Goal: Book appointment/travel/reservation

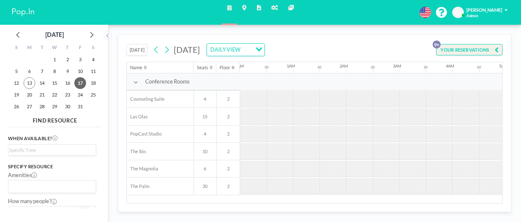
scroll to position [0, 378]
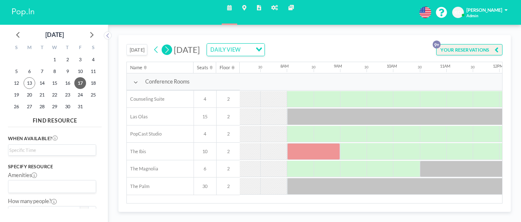
click at [166, 49] on icon at bounding box center [167, 50] width 6 height 10
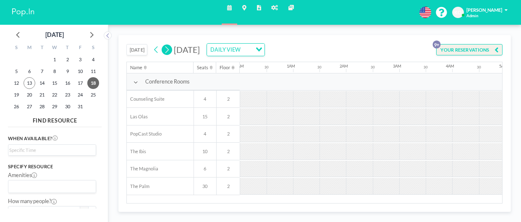
click at [166, 49] on icon at bounding box center [167, 50] width 6 height 10
click at [166, 50] on icon at bounding box center [167, 50] width 6 height 10
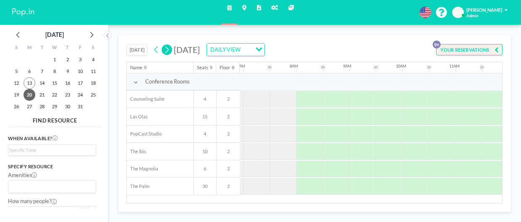
scroll to position [0, 378]
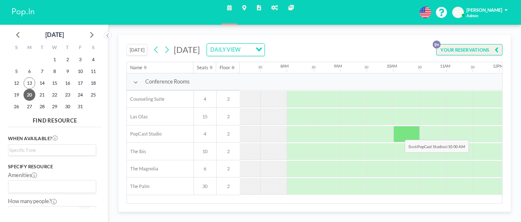
click at [398, 133] on div at bounding box center [406, 134] width 26 height 17
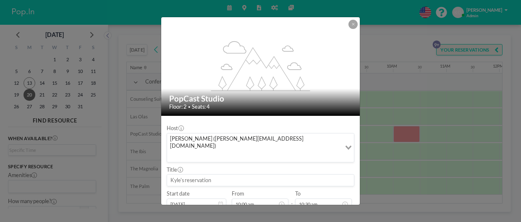
click at [200, 175] on input at bounding box center [260, 180] width 187 height 11
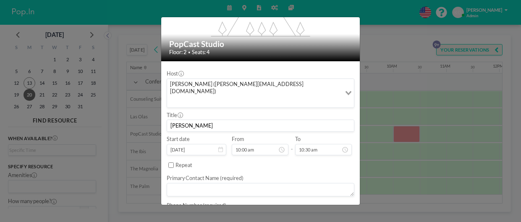
scroll to position [58, 0]
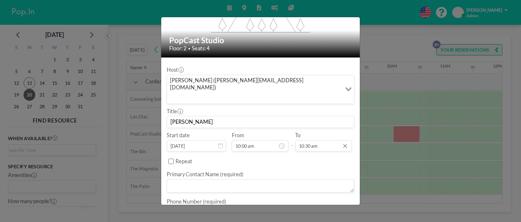
type input "[PERSON_NAME]"
click at [316, 140] on input "10:30 am" at bounding box center [323, 145] width 57 height 11
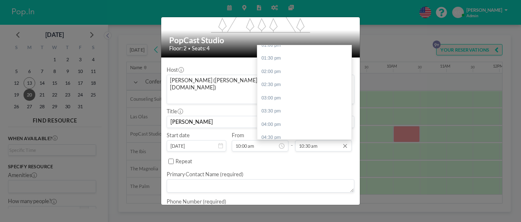
scroll to position [356, 0]
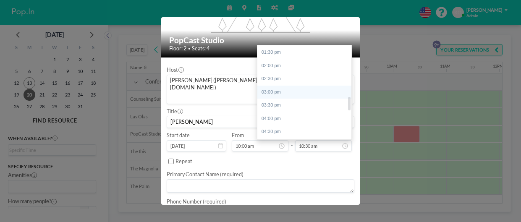
click at [271, 86] on div "03:00 pm" at bounding box center [304, 92] width 94 height 13
type input "03:00 pm"
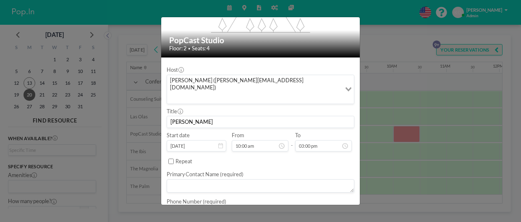
click at [211, 179] on textarea at bounding box center [261, 185] width 188 height 13
type textarea "[PERSON_NAME]"
click at [203, 204] on textarea at bounding box center [261, 210] width 188 height 13
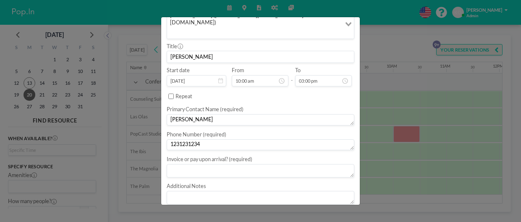
scroll to position [124, 0]
type textarea "1231231234"
click at [227, 163] on textarea at bounding box center [261, 169] width 188 height 13
type textarea "pay upon completion of meeting"
click at [204, 188] on textarea at bounding box center [261, 194] width 188 height 13
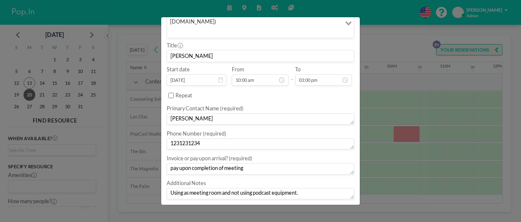
type textarea "Using as meeting room and not using podcast equipment."
click at [338, 206] on button "BOOK NOW" at bounding box center [338, 212] width 34 height 12
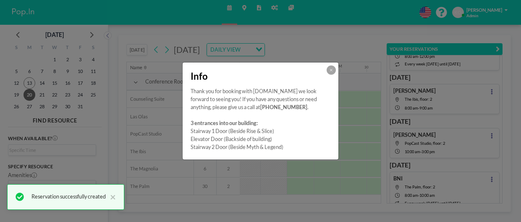
scroll to position [48, 0]
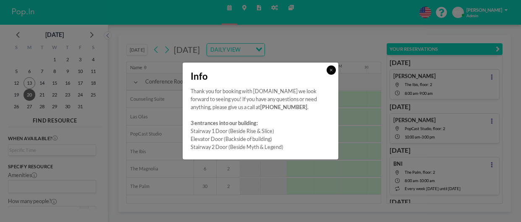
click at [332, 71] on icon at bounding box center [331, 70] width 3 height 3
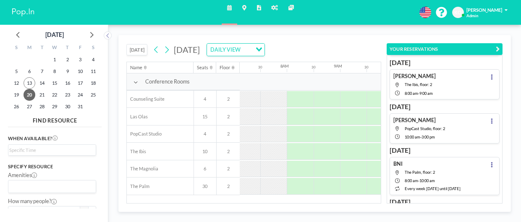
click at [341, 32] on div "[DATE] [DATE] DAILY VIEW Loading... Name Seats Floor 12AM 30 1AM 30 2AM 30 3AM …" at bounding box center [314, 123] width 412 height 197
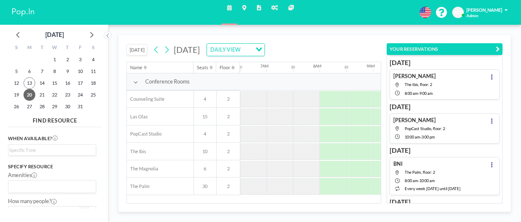
scroll to position [0, 378]
